Goal: Task Accomplishment & Management: Manage account settings

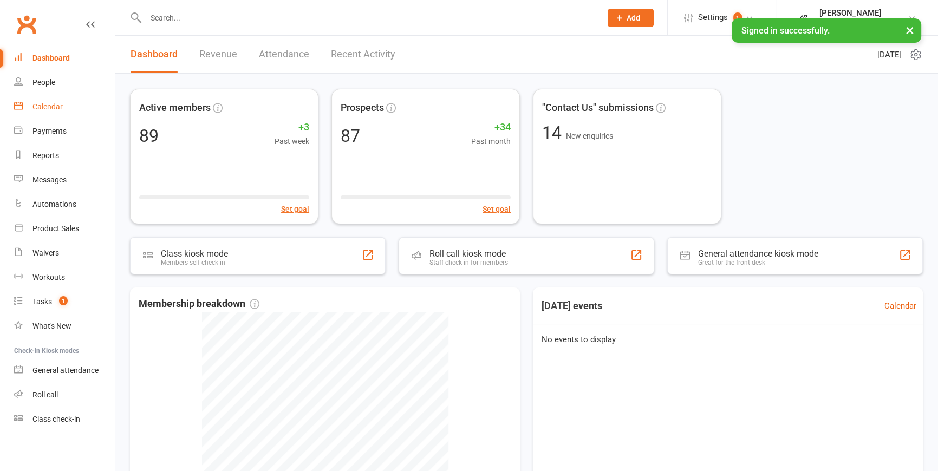
click at [49, 109] on div "Calendar" at bounding box center [47, 106] width 30 height 9
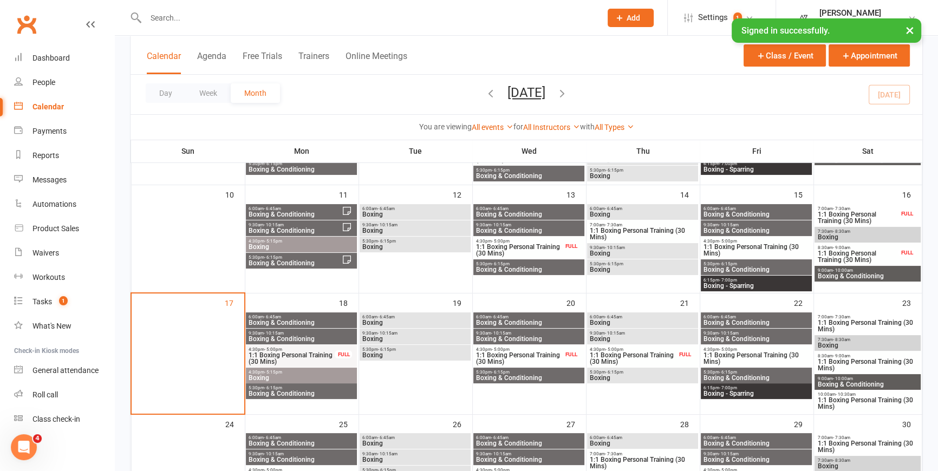
scroll to position [246, 0]
click at [303, 321] on span "Boxing & Conditioning" at bounding box center [301, 323] width 107 height 6
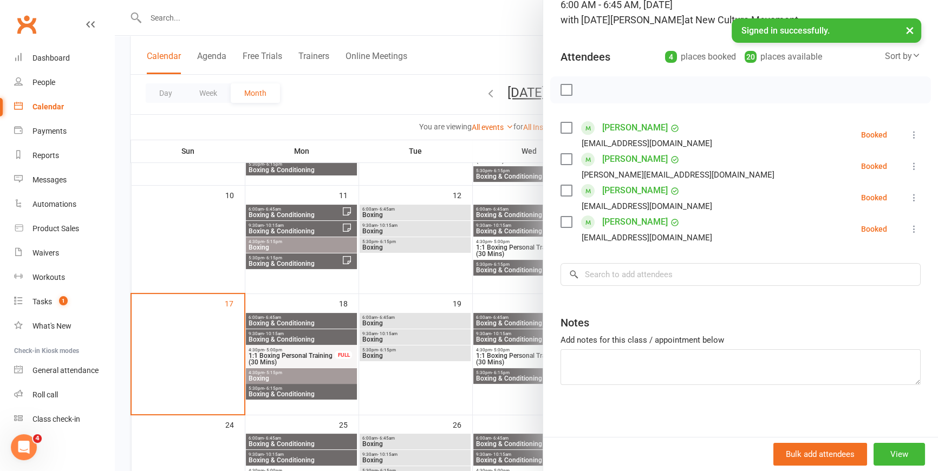
scroll to position [84, 0]
click at [344, 97] on div at bounding box center [526, 235] width 823 height 471
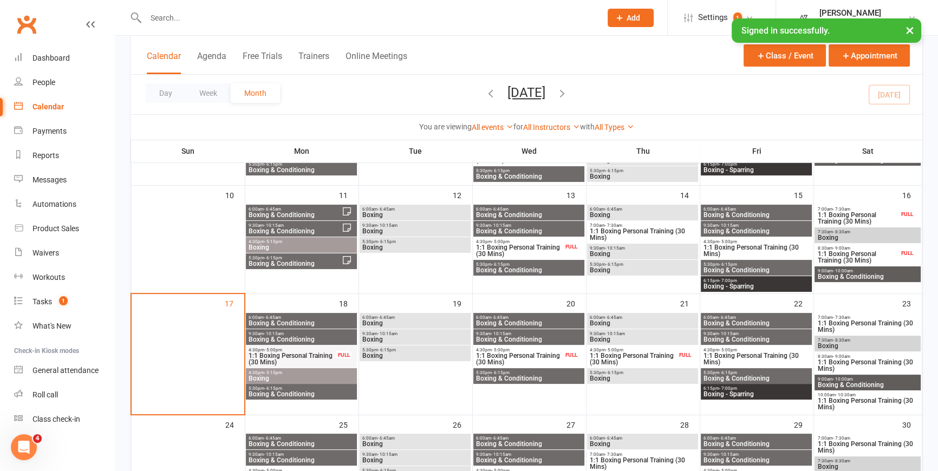
click at [327, 388] on span "5:30pm - 6:15pm" at bounding box center [301, 388] width 107 height 5
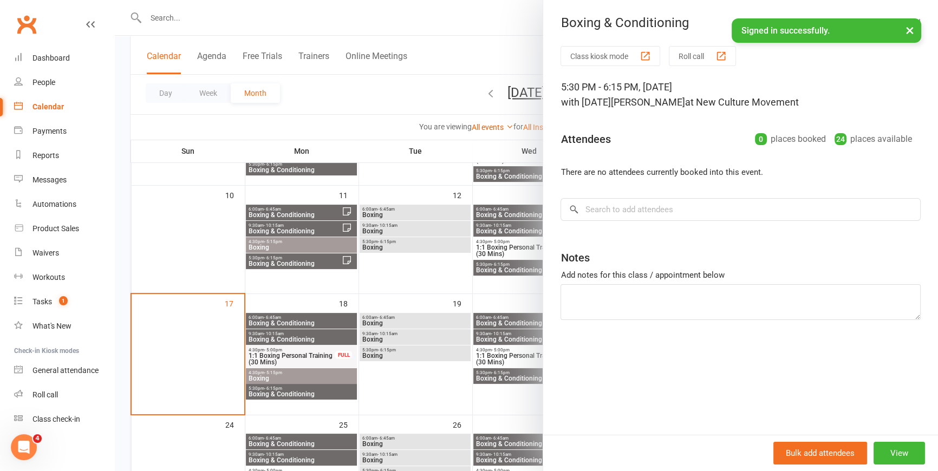
click at [286, 374] on div at bounding box center [526, 235] width 823 height 471
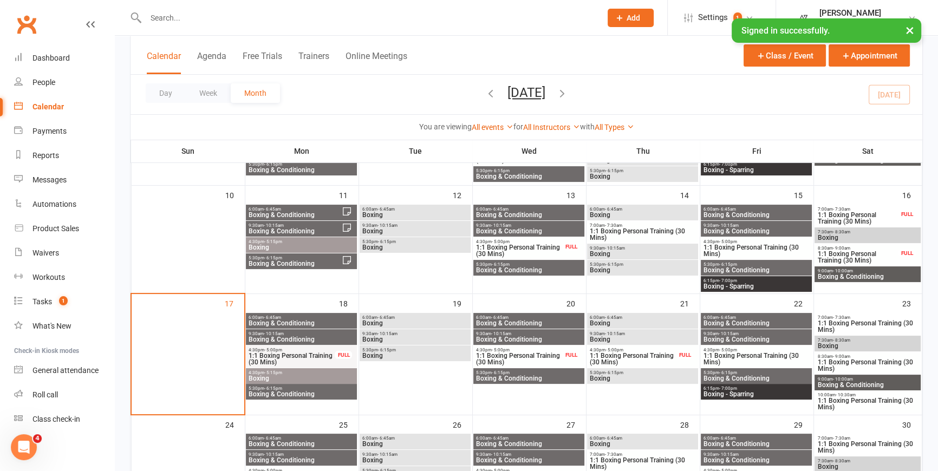
click at [312, 375] on span "Boxing" at bounding box center [301, 378] width 107 height 6
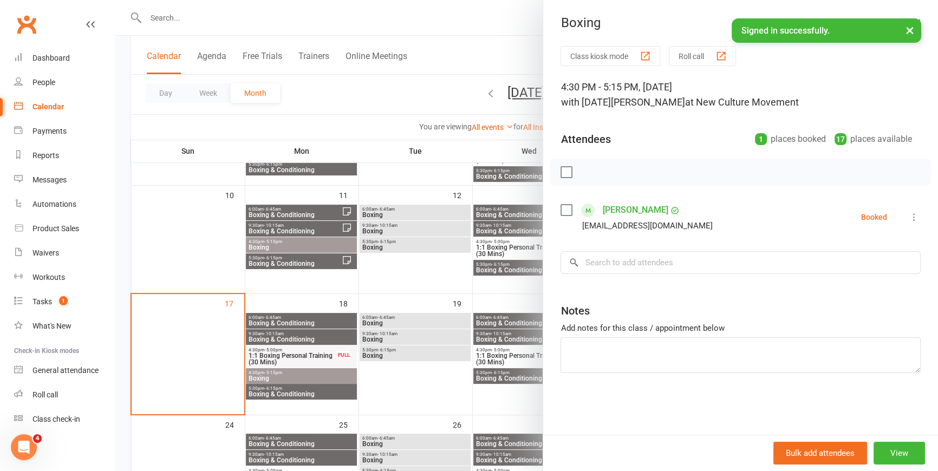
click at [349, 85] on div at bounding box center [526, 235] width 823 height 471
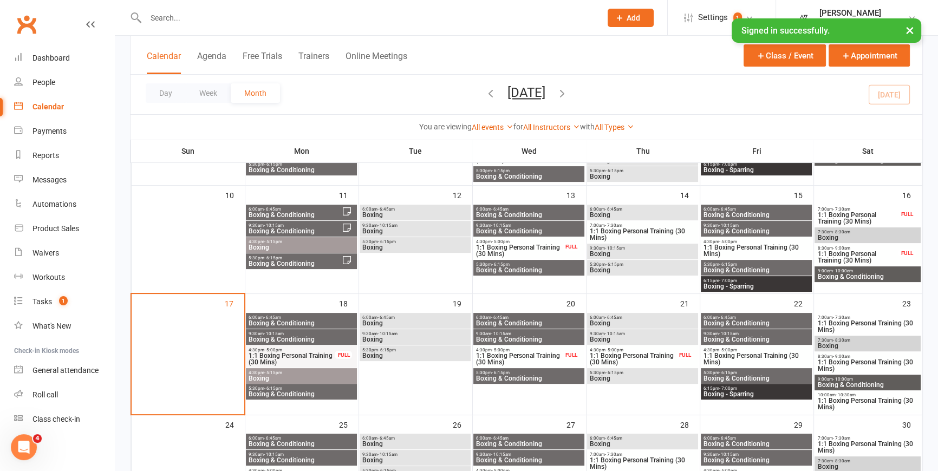
click at [308, 337] on span "Boxing & Conditioning" at bounding box center [301, 339] width 107 height 6
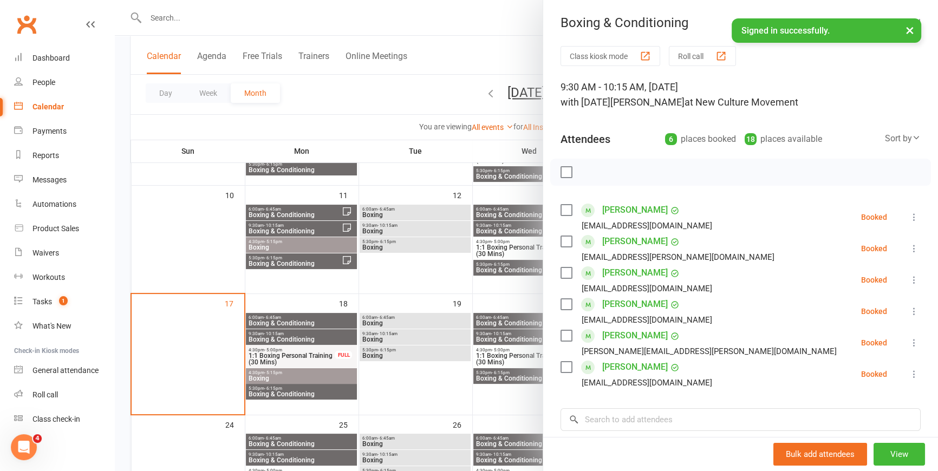
click at [909, 345] on icon at bounding box center [914, 342] width 11 height 11
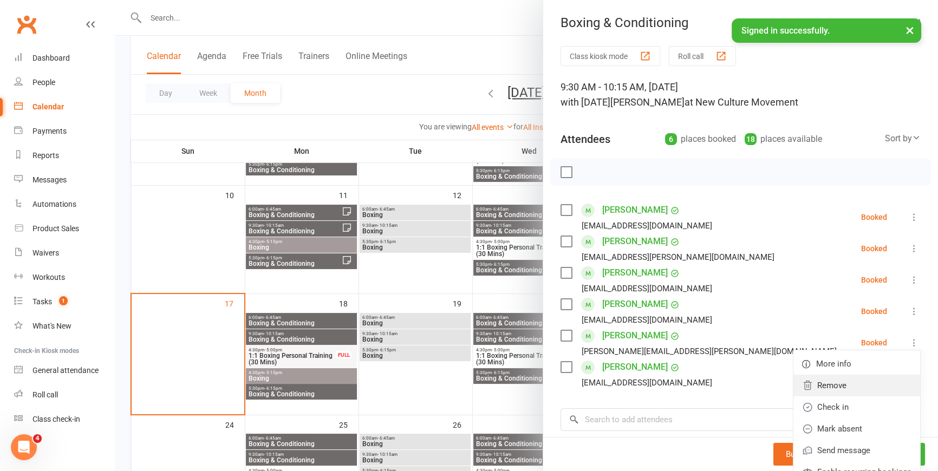
click at [822, 387] on link "Remove" at bounding box center [856, 386] width 127 height 22
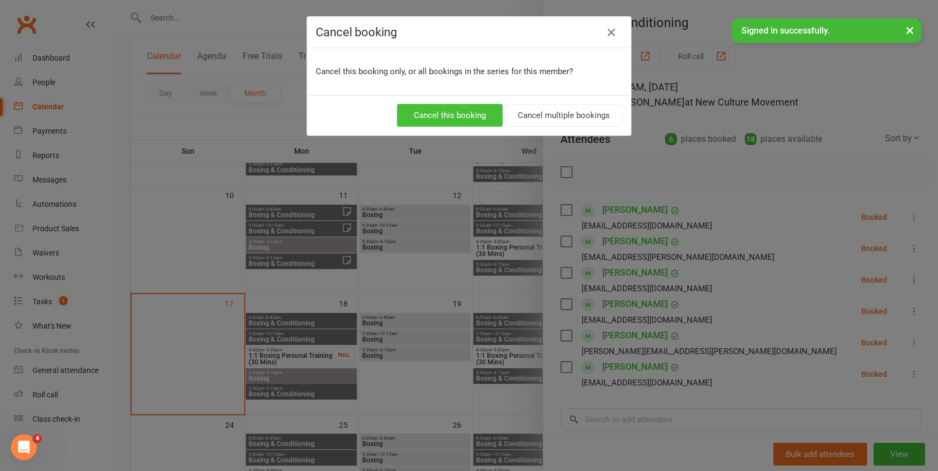
click at [450, 113] on button "Cancel this booking" at bounding box center [450, 115] width 106 height 23
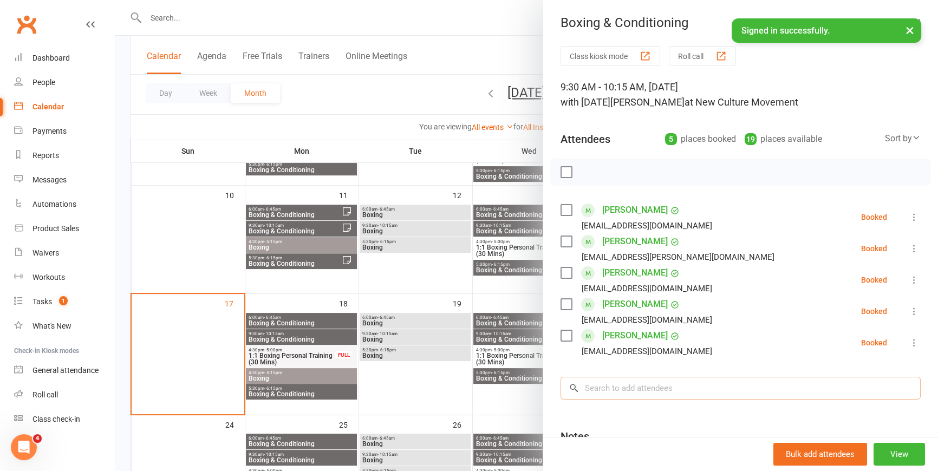
click at [715, 386] on input "search" at bounding box center [740, 388] width 360 height 23
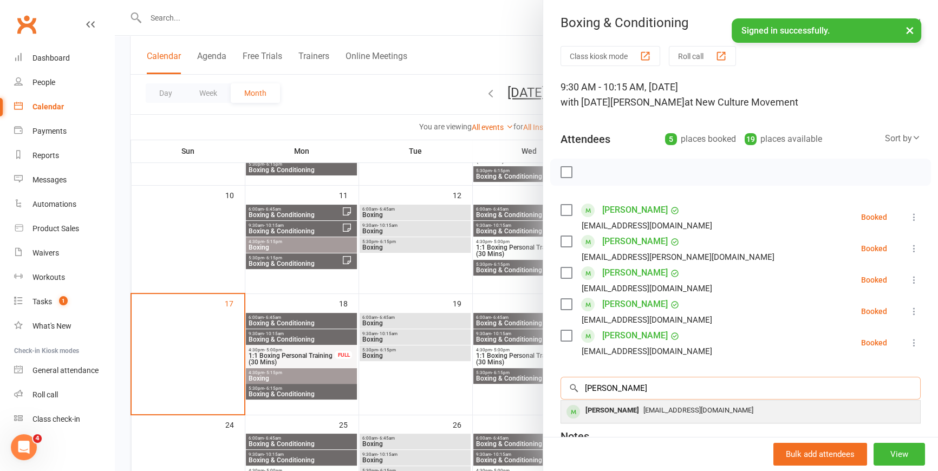
type input "[PERSON_NAME]"
click at [696, 416] on div "[EMAIL_ADDRESS][DOMAIN_NAME]" at bounding box center [740, 411] width 350 height 16
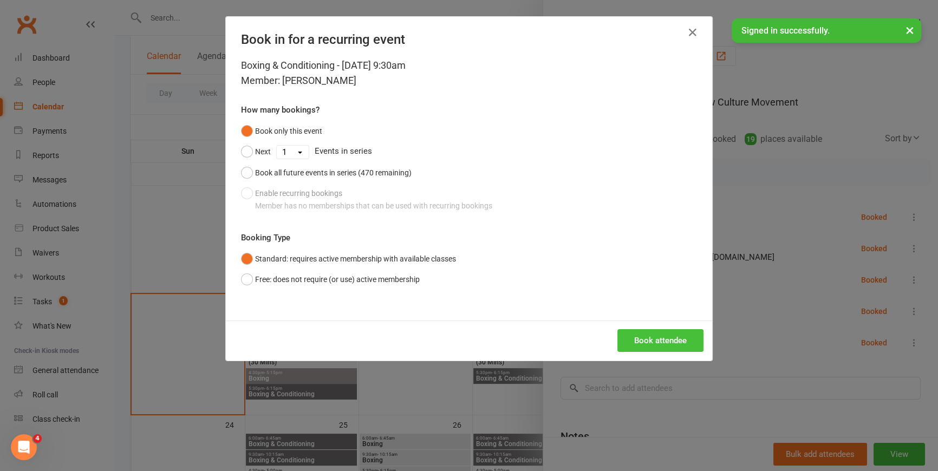
click at [667, 337] on button "Book attendee" at bounding box center [660, 340] width 86 height 23
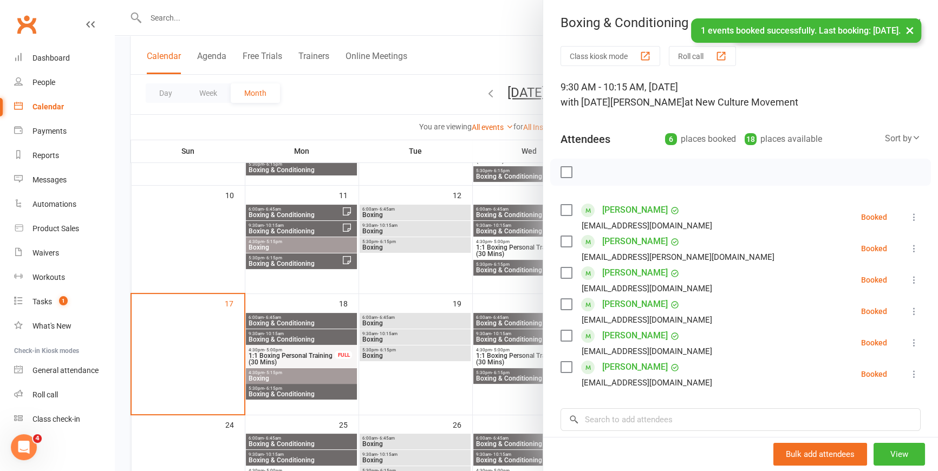
click at [363, 90] on div at bounding box center [526, 235] width 823 height 471
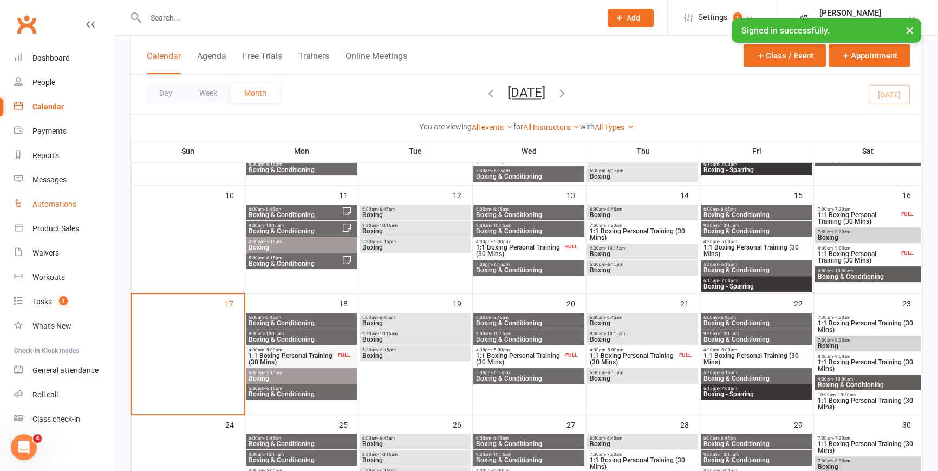
click at [51, 202] on div "Automations" at bounding box center [54, 204] width 44 height 9
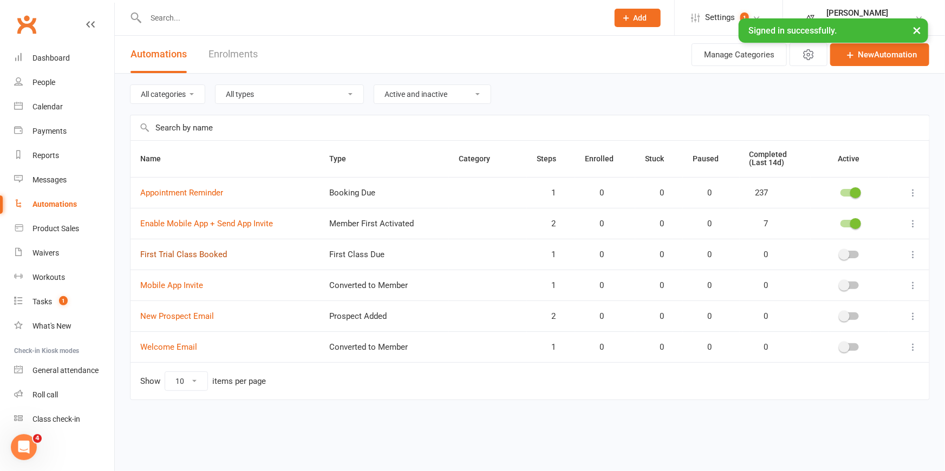
click at [200, 250] on link "First Trial Class Booked" at bounding box center [183, 255] width 87 height 10
click at [916, 250] on icon at bounding box center [912, 254] width 11 height 11
click at [827, 286] on link "Delete" at bounding box center [865, 297] width 107 height 22
click at [913, 251] on icon at bounding box center [912, 254] width 11 height 11
click at [890, 270] on link "Edit" at bounding box center [865, 275] width 107 height 22
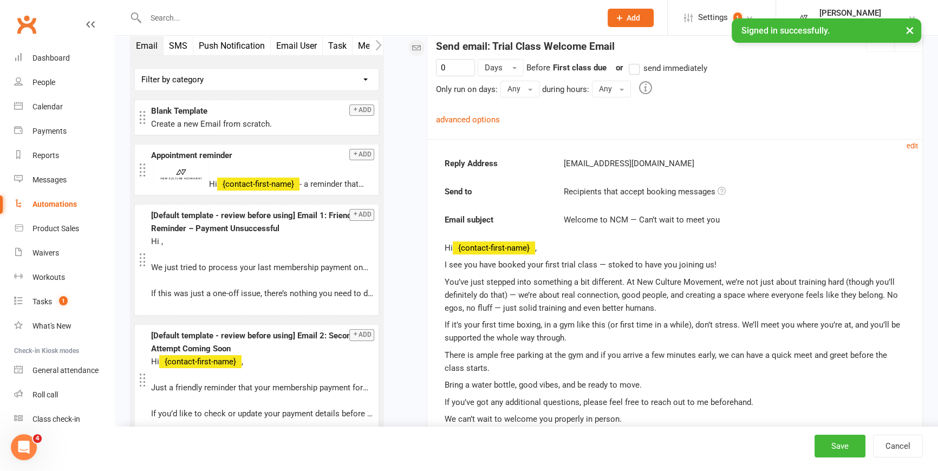
scroll to position [197, 0]
click at [915, 146] on small "edit" at bounding box center [911, 145] width 11 height 8
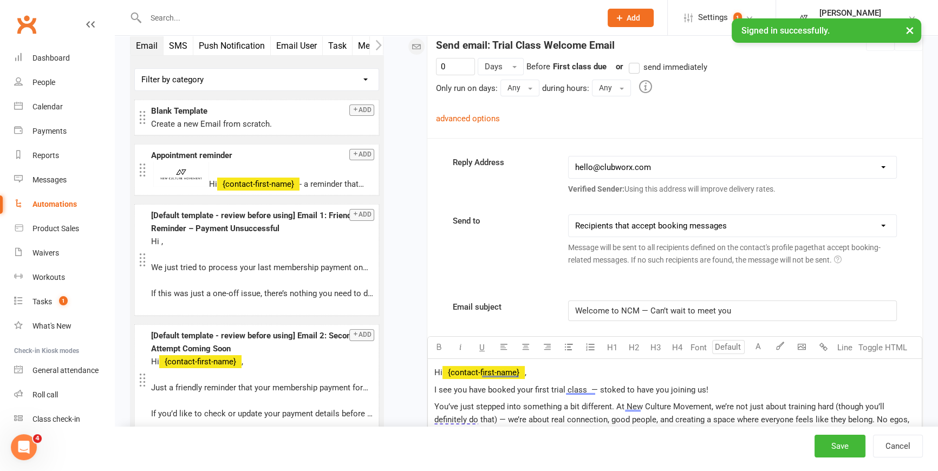
click at [826, 162] on select "[EMAIL_ADDRESS][DOMAIN_NAME]" at bounding box center [733, 167] width 328 height 22
drag, startPoint x: 42, startPoint y: 79, endPoint x: 521, endPoint y: 43, distance: 481.1
click at [42, 79] on div "People" at bounding box center [43, 82] width 23 height 9
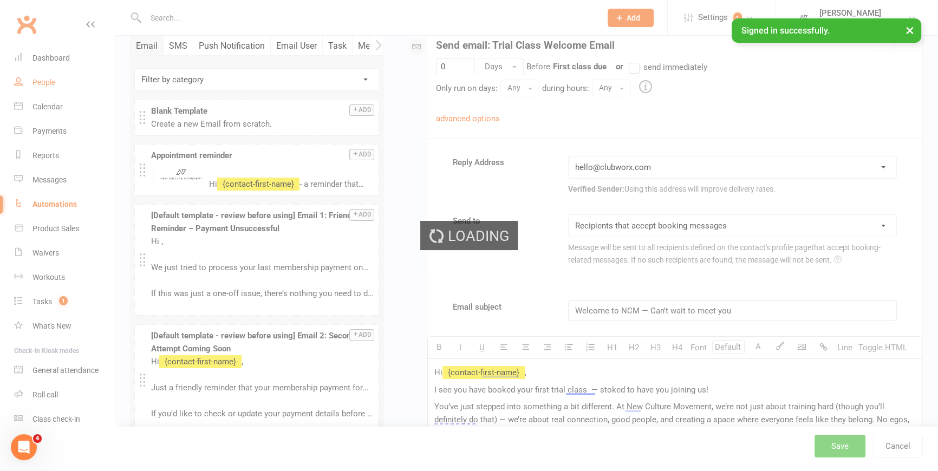
select select "100"
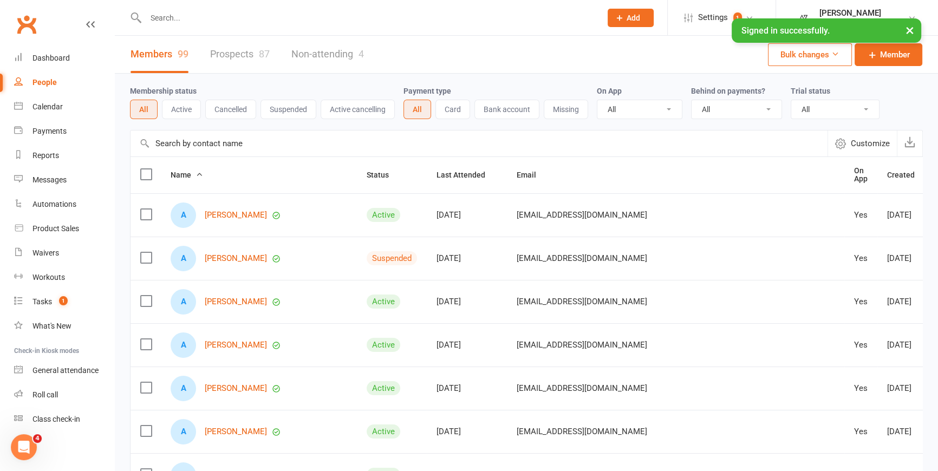
click at [233, 54] on link "Prospects 87" at bounding box center [240, 54] width 60 height 37
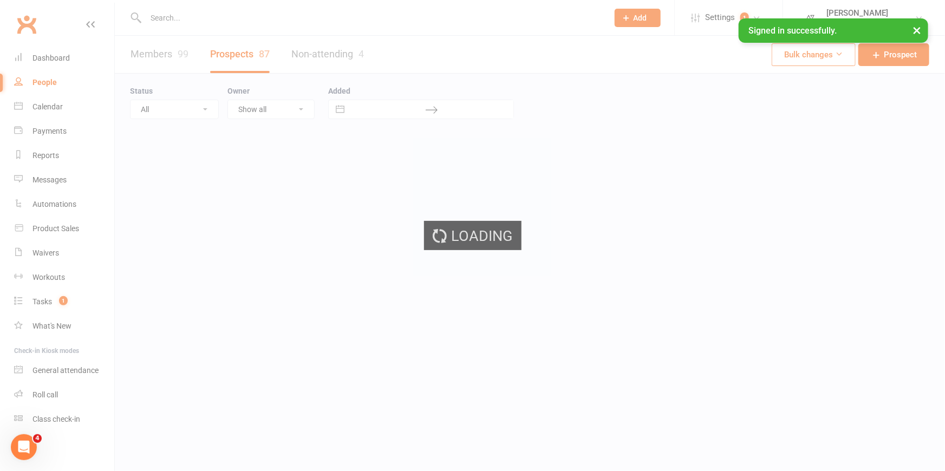
select select "100"
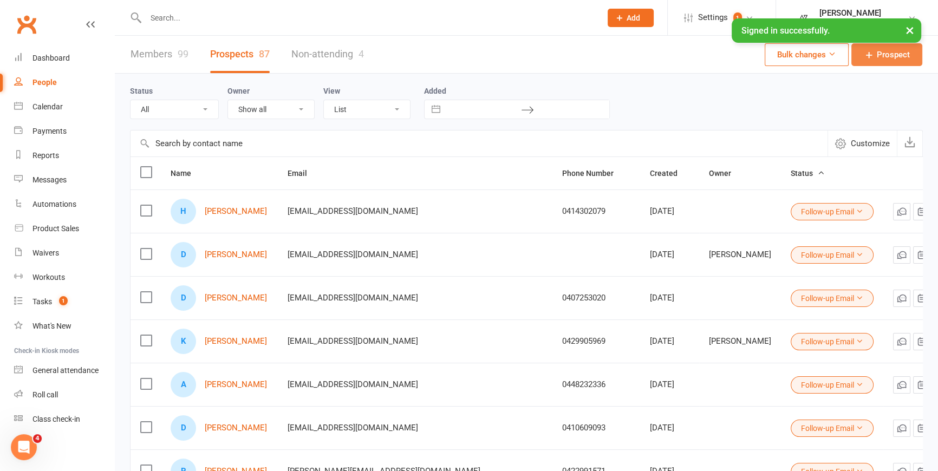
click at [891, 54] on span "Prospect" at bounding box center [893, 54] width 33 height 13
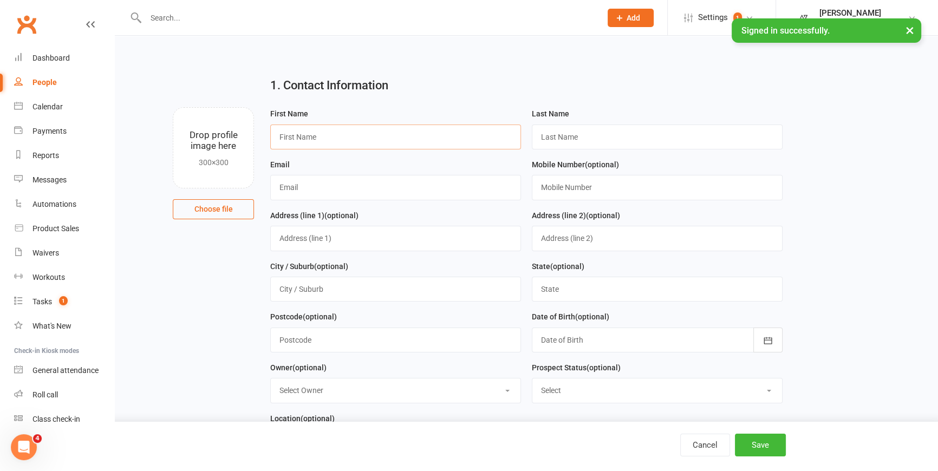
drag, startPoint x: 362, startPoint y: 132, endPoint x: 369, endPoint y: 122, distance: 12.0
click at [363, 126] on input "text" at bounding box center [395, 137] width 251 height 25
type input "[PERSON_NAME]"
click at [340, 194] on input "text" at bounding box center [395, 187] width 251 height 25
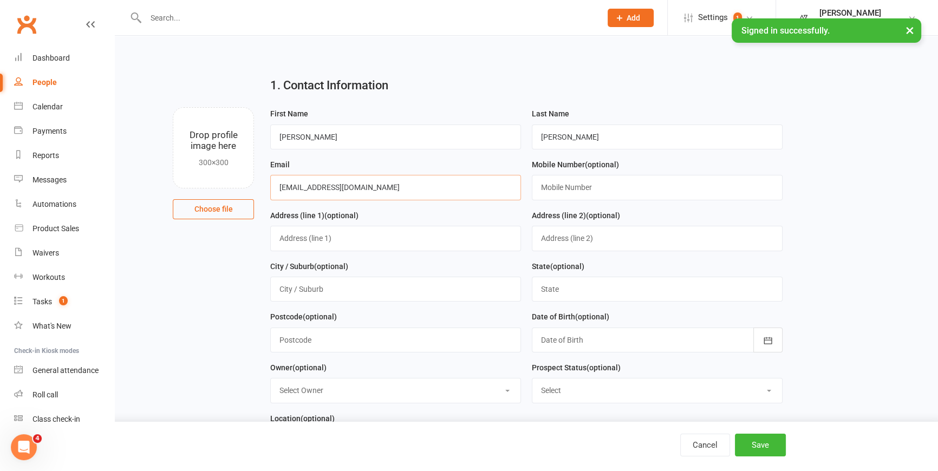
type input "[EMAIL_ADDRESS][DOMAIN_NAME]"
drag, startPoint x: 390, startPoint y: 190, endPoint x: 211, endPoint y: 184, distance: 178.8
click at [211, 107] on div "Drop profile image here 300×300 Choose file First Name [PERSON_NAME] Last Name …" at bounding box center [526, 107] width 793 height 0
click at [768, 441] on button "Save" at bounding box center [760, 445] width 51 height 23
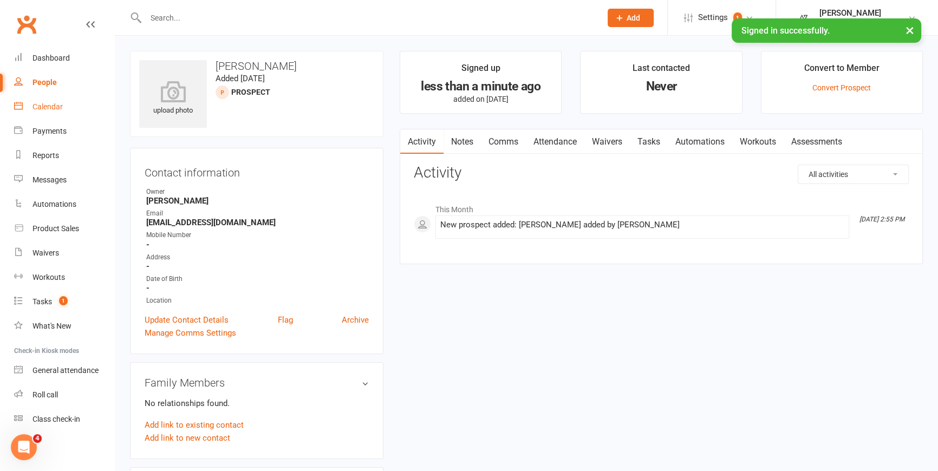
click at [53, 105] on div "Calendar" at bounding box center [47, 106] width 30 height 9
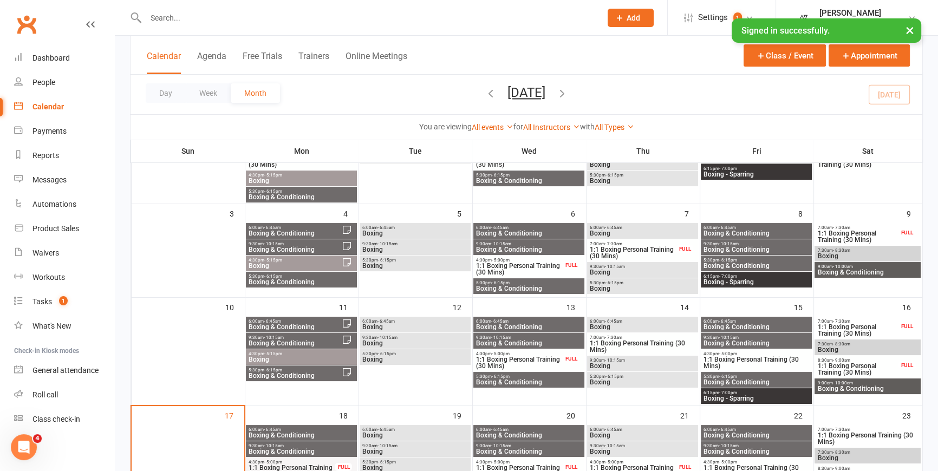
scroll to position [295, 0]
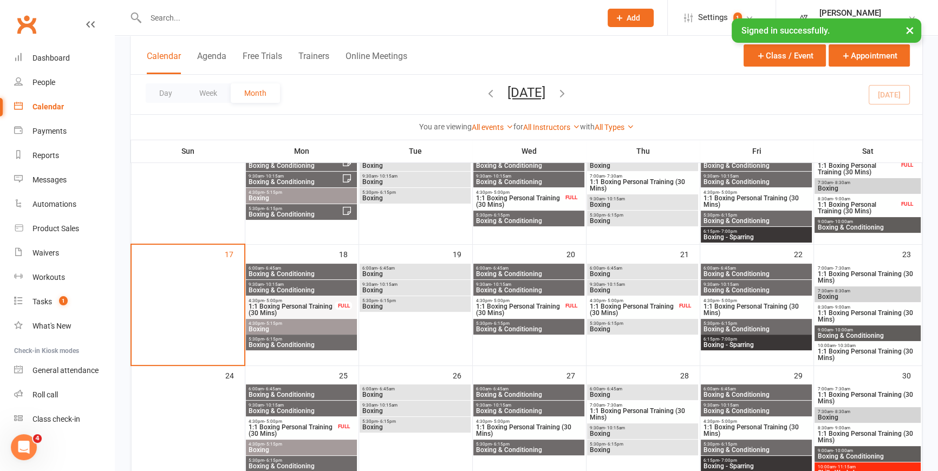
click at [550, 271] on span "Boxing & Conditioning" at bounding box center [528, 274] width 107 height 6
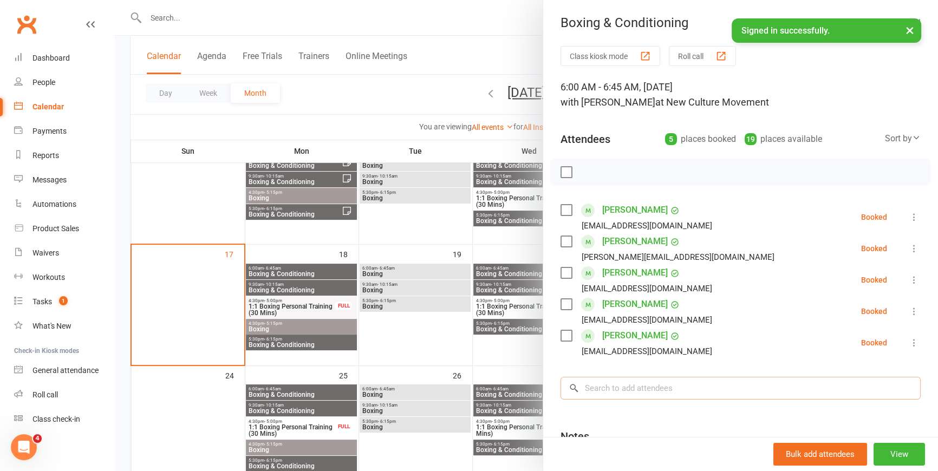
click at [649, 388] on input "search" at bounding box center [740, 388] width 360 height 23
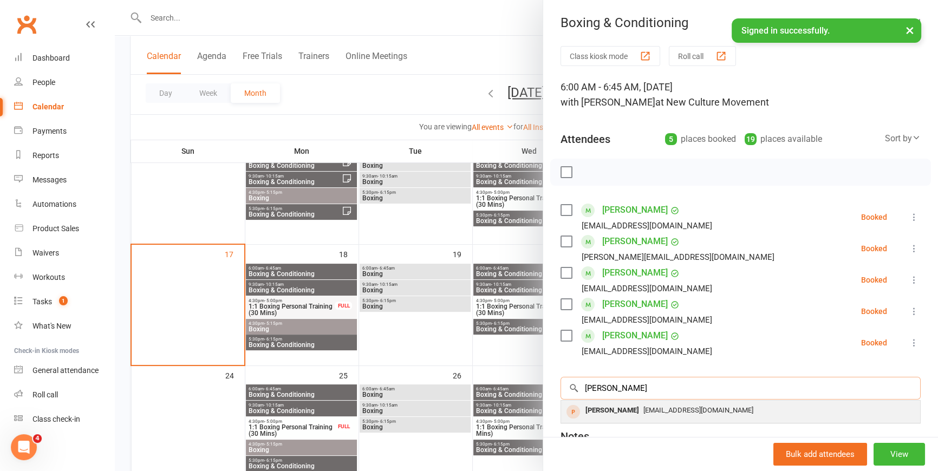
type input "[PERSON_NAME]"
click at [655, 414] on span "[EMAIL_ADDRESS][DOMAIN_NAME]" at bounding box center [698, 410] width 110 height 8
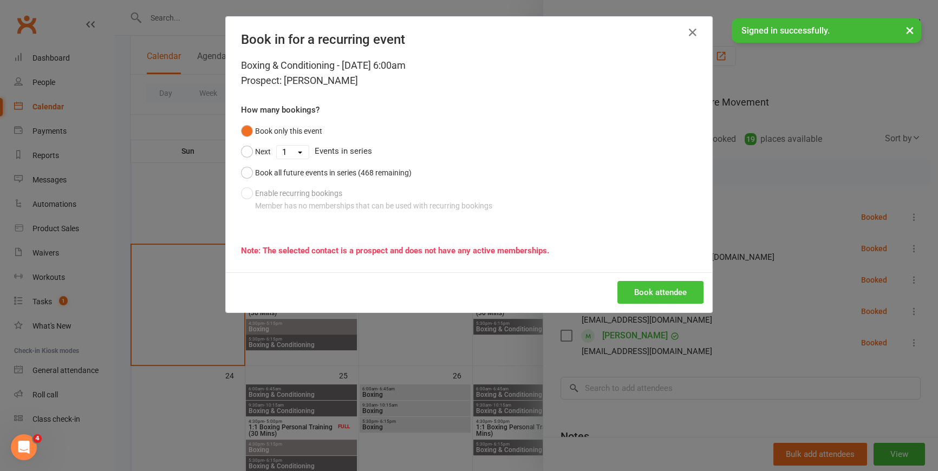
click at [669, 293] on button "Book attendee" at bounding box center [660, 292] width 86 height 23
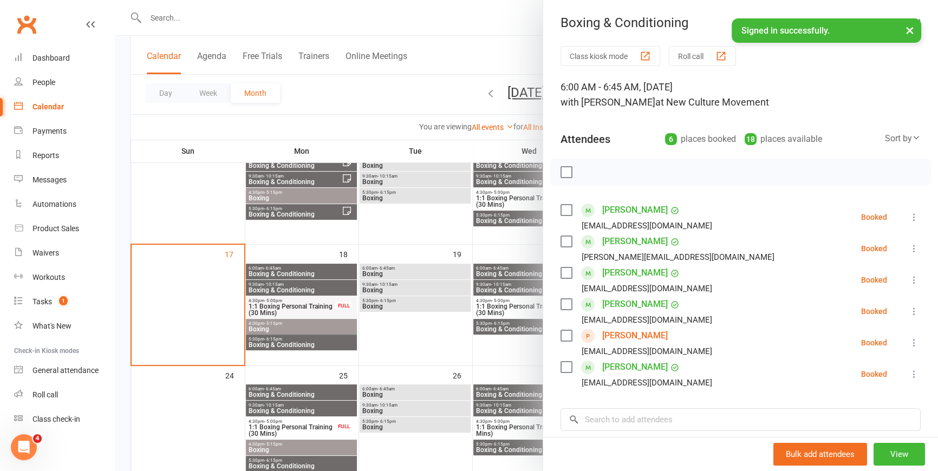
click at [452, 84] on div at bounding box center [526, 235] width 823 height 471
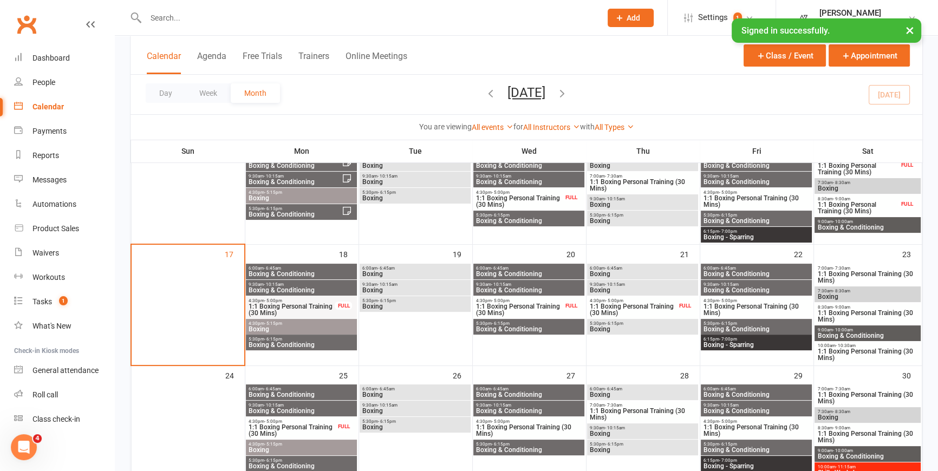
click at [535, 288] on span "Boxing & Conditioning" at bounding box center [528, 290] width 107 height 6
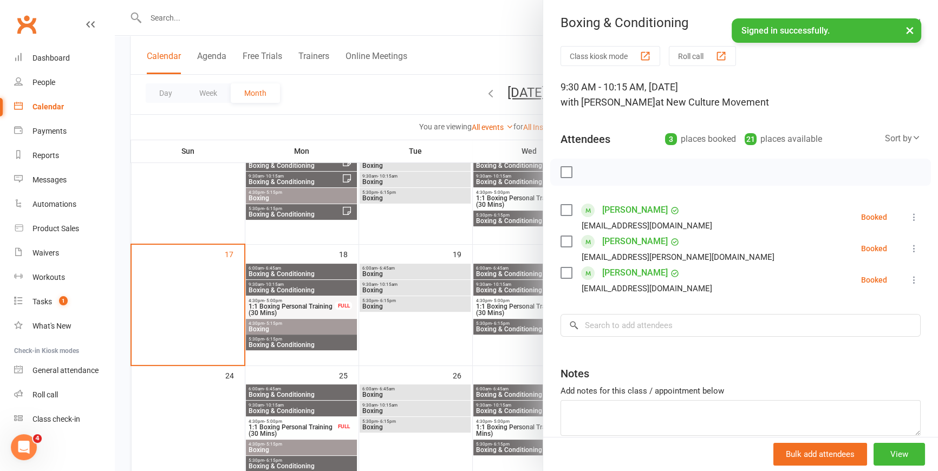
click at [404, 95] on div at bounding box center [526, 235] width 823 height 471
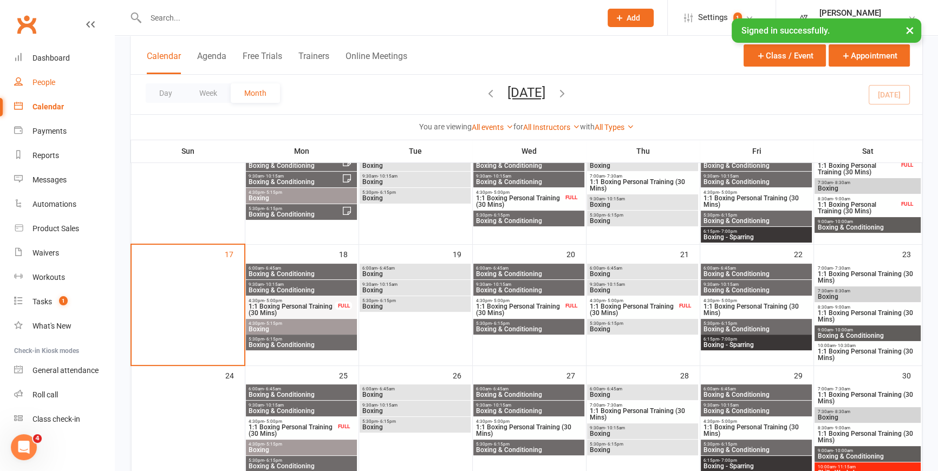
click at [47, 84] on div "People" at bounding box center [43, 82] width 23 height 9
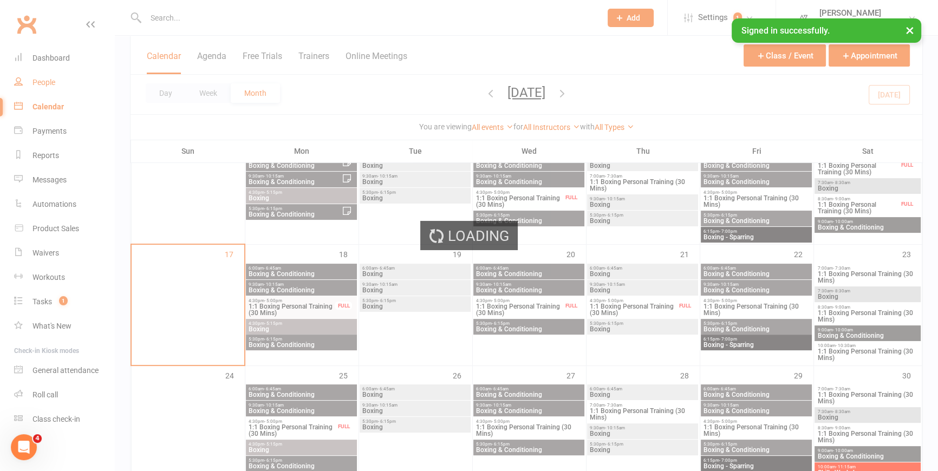
select select "100"
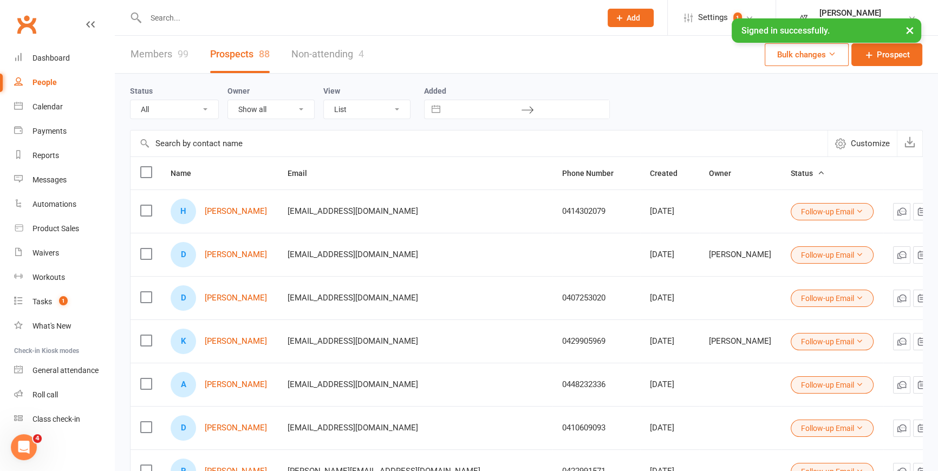
click at [156, 55] on link "Members 99" at bounding box center [159, 54] width 58 height 37
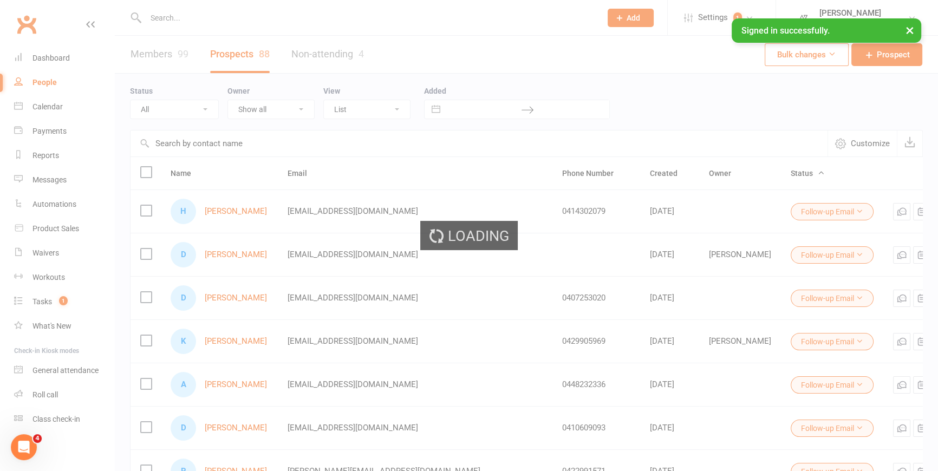
select select "100"
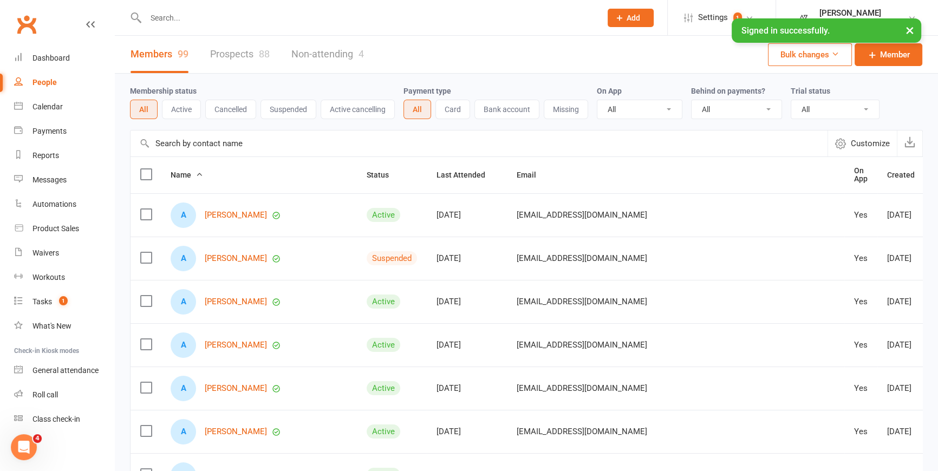
click at [222, 146] on input "text" at bounding box center [478, 143] width 697 height 26
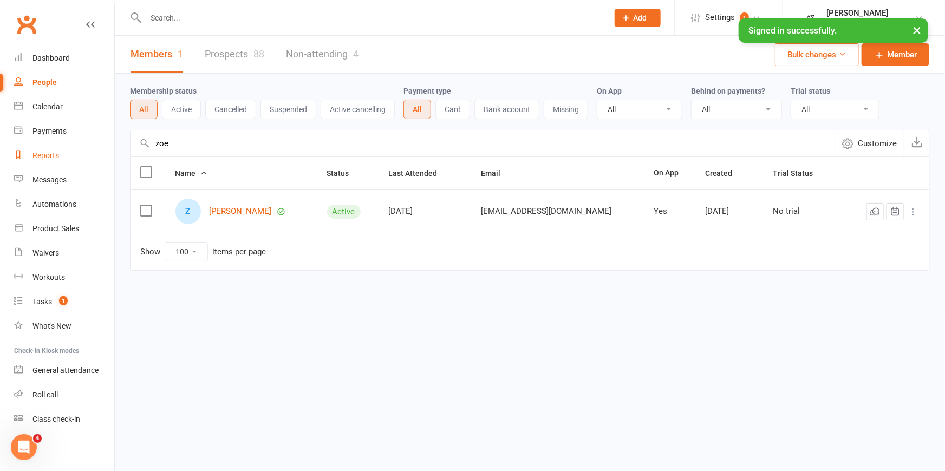
type input "zoe"
